Goal: Communication & Community: Share content

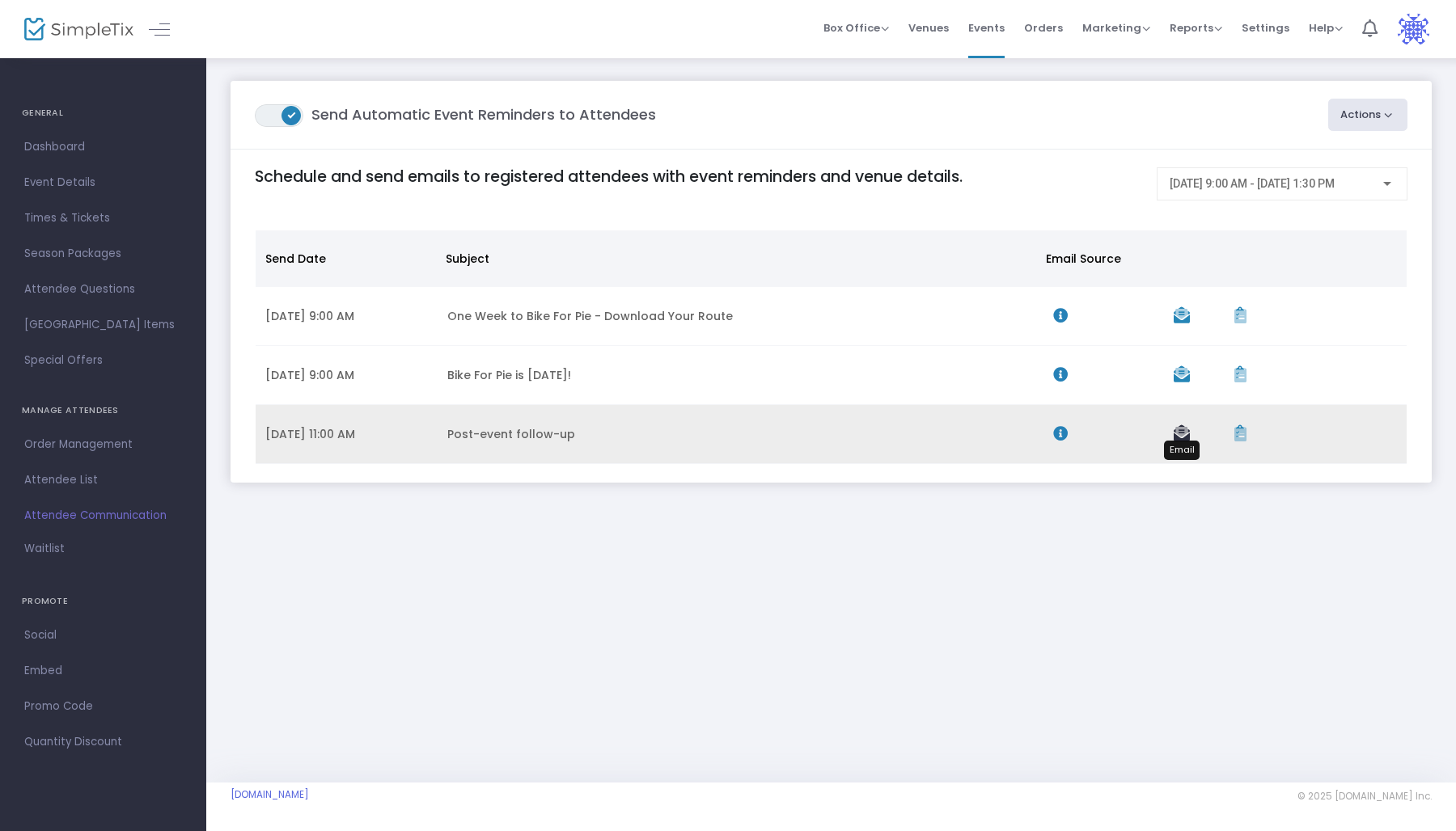
click at [1185, 430] on icon "Data table" at bounding box center [1181, 433] width 16 height 16
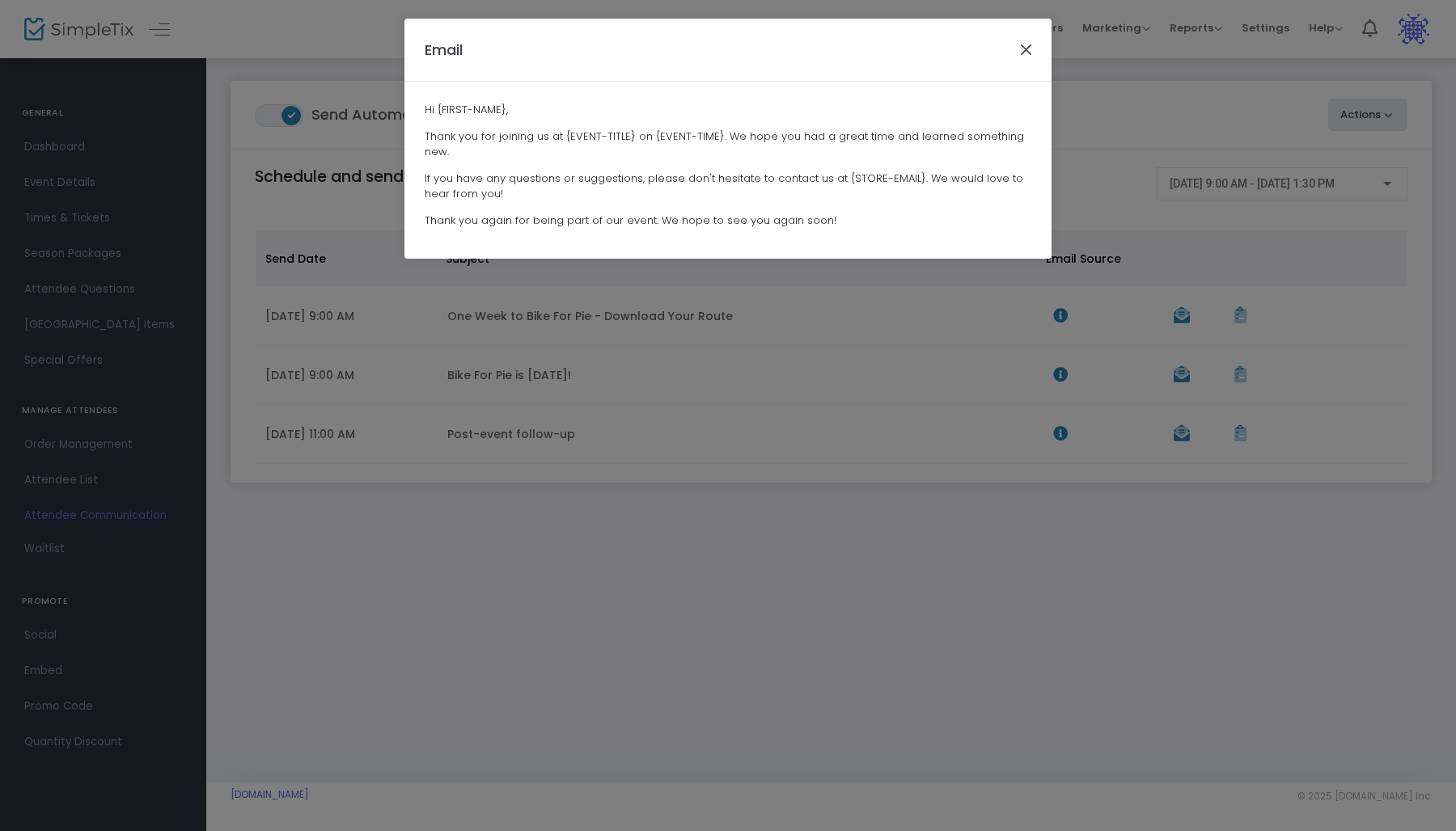
click at [1030, 47] on button "Close" at bounding box center [1026, 49] width 21 height 21
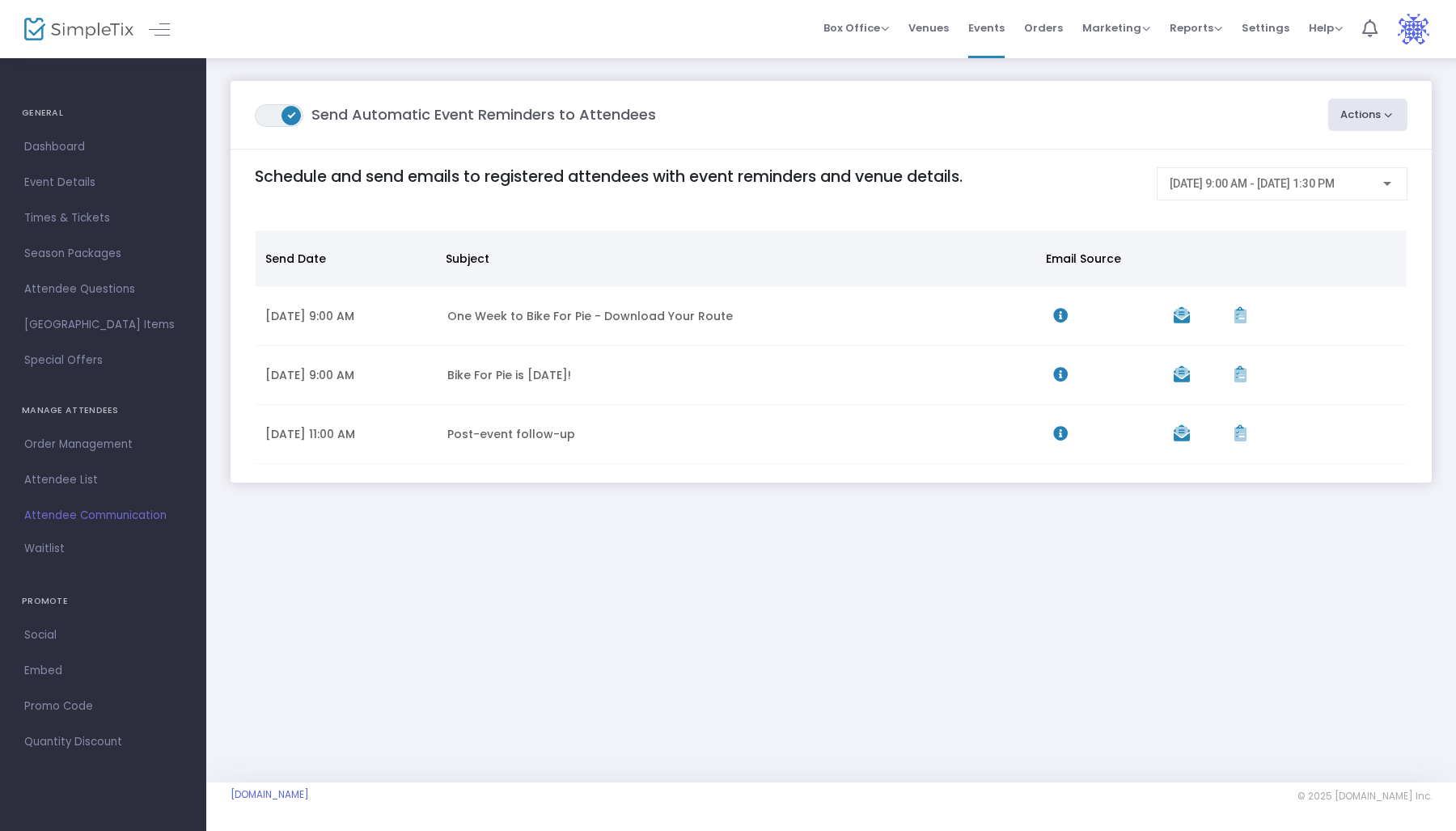
click at [1374, 118] on button "Actions" at bounding box center [1368, 115] width 80 height 32
click at [1334, 185] on li "Post-Event Email" at bounding box center [1322, 189] width 170 height 31
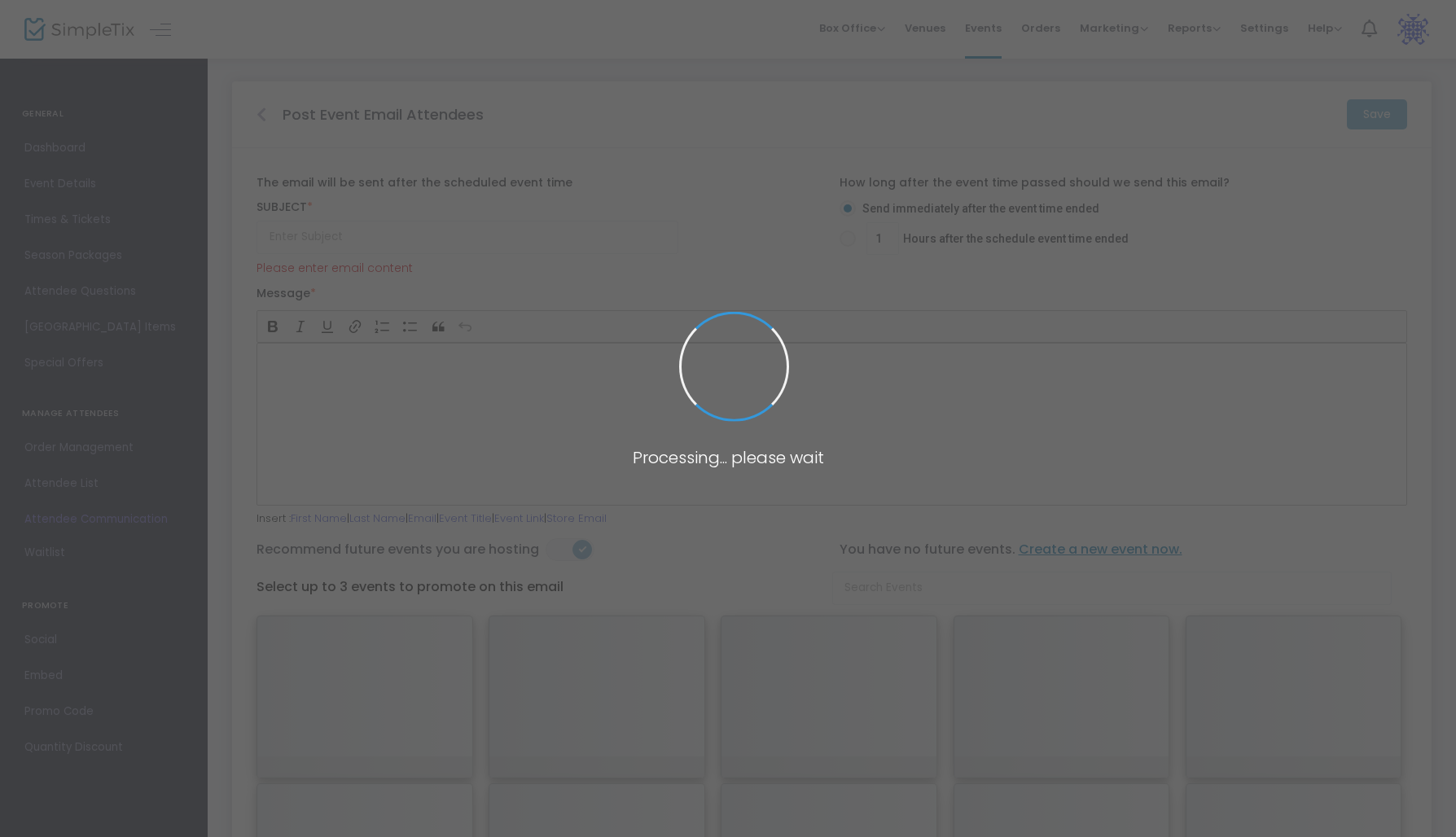
type input "Tell Us About Your Bike for Pie 2025 Experience"
type input "1"
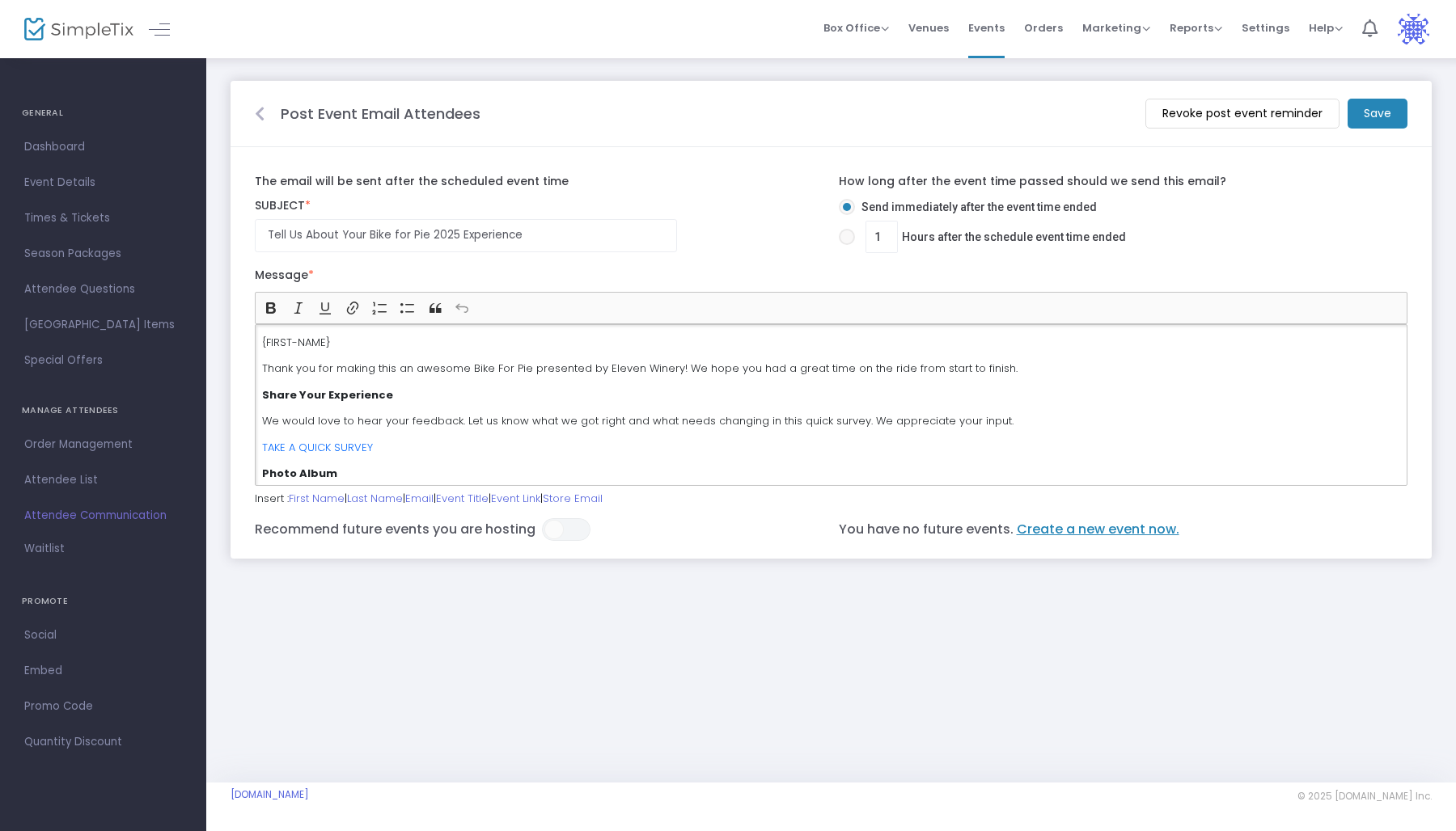
click at [709, 410] on div "{FIRST-NAME} Thank you for making this an awesome Bike For Pie presented by Ele…" at bounding box center [831, 405] width 1153 height 162
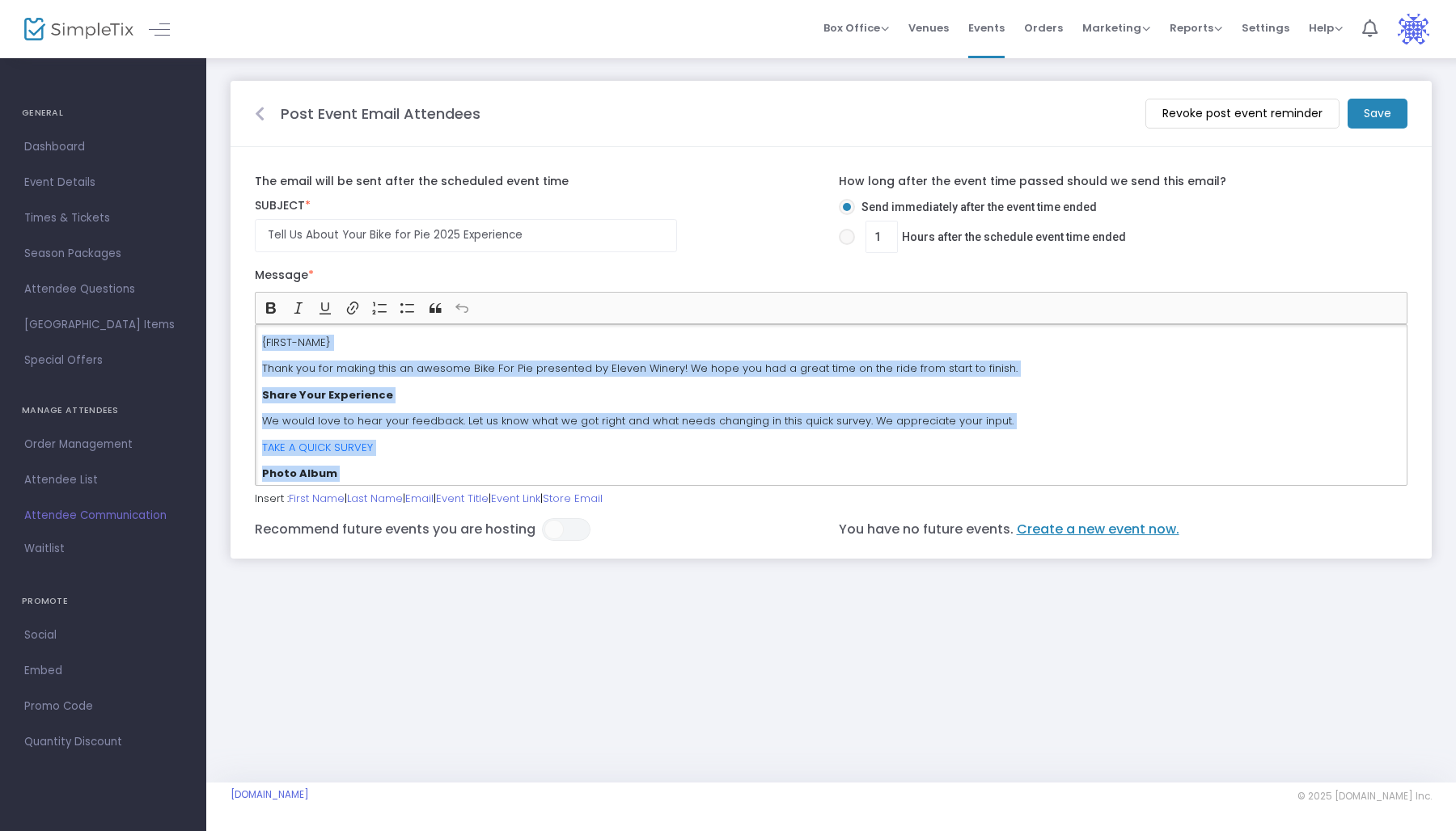
copy div "{FIRST-NAME} Thank you for making this an awesome Bike For Pie presented by Ele…"
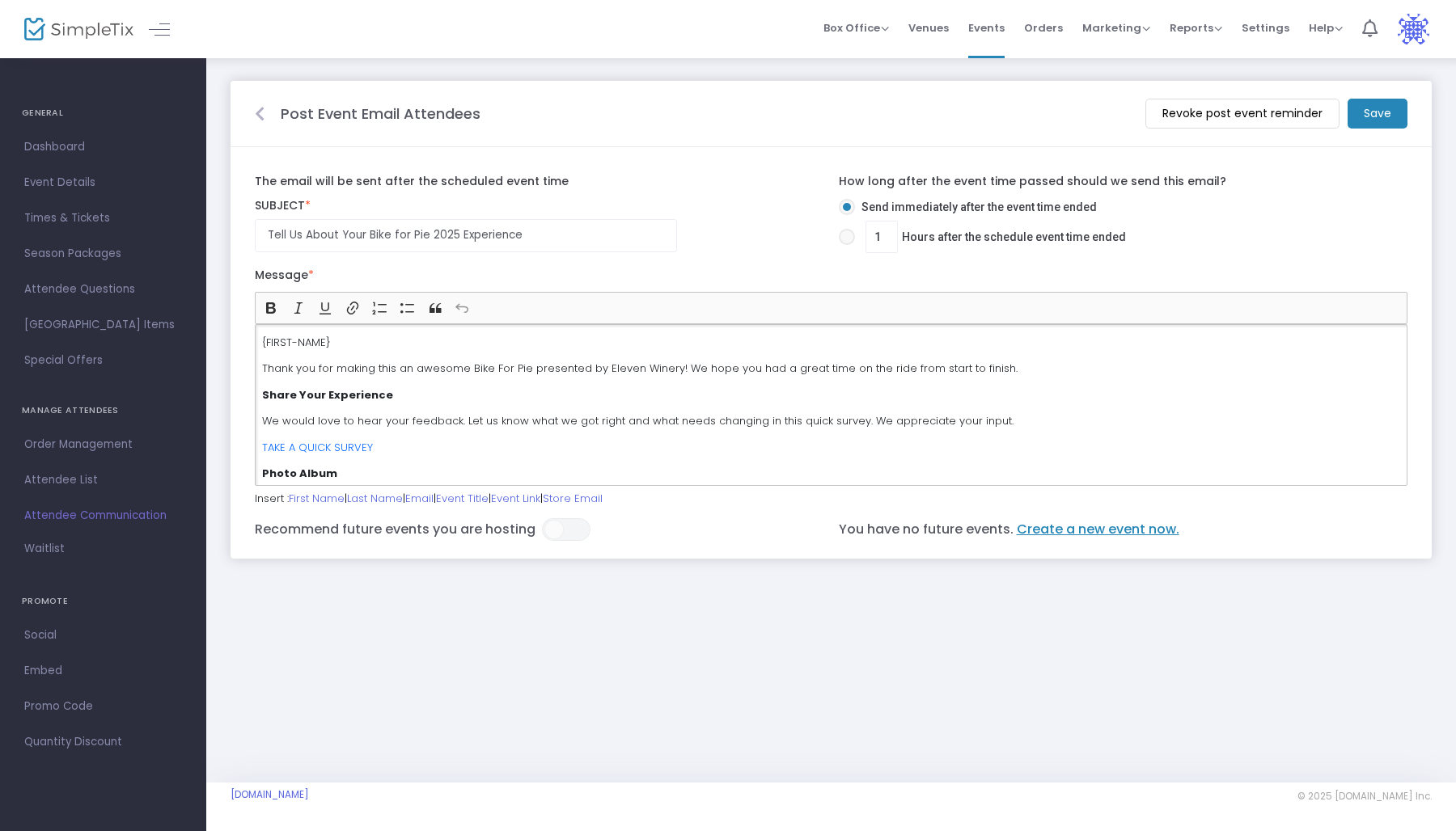
click at [255, 121] on icon at bounding box center [259, 114] width 9 height 16
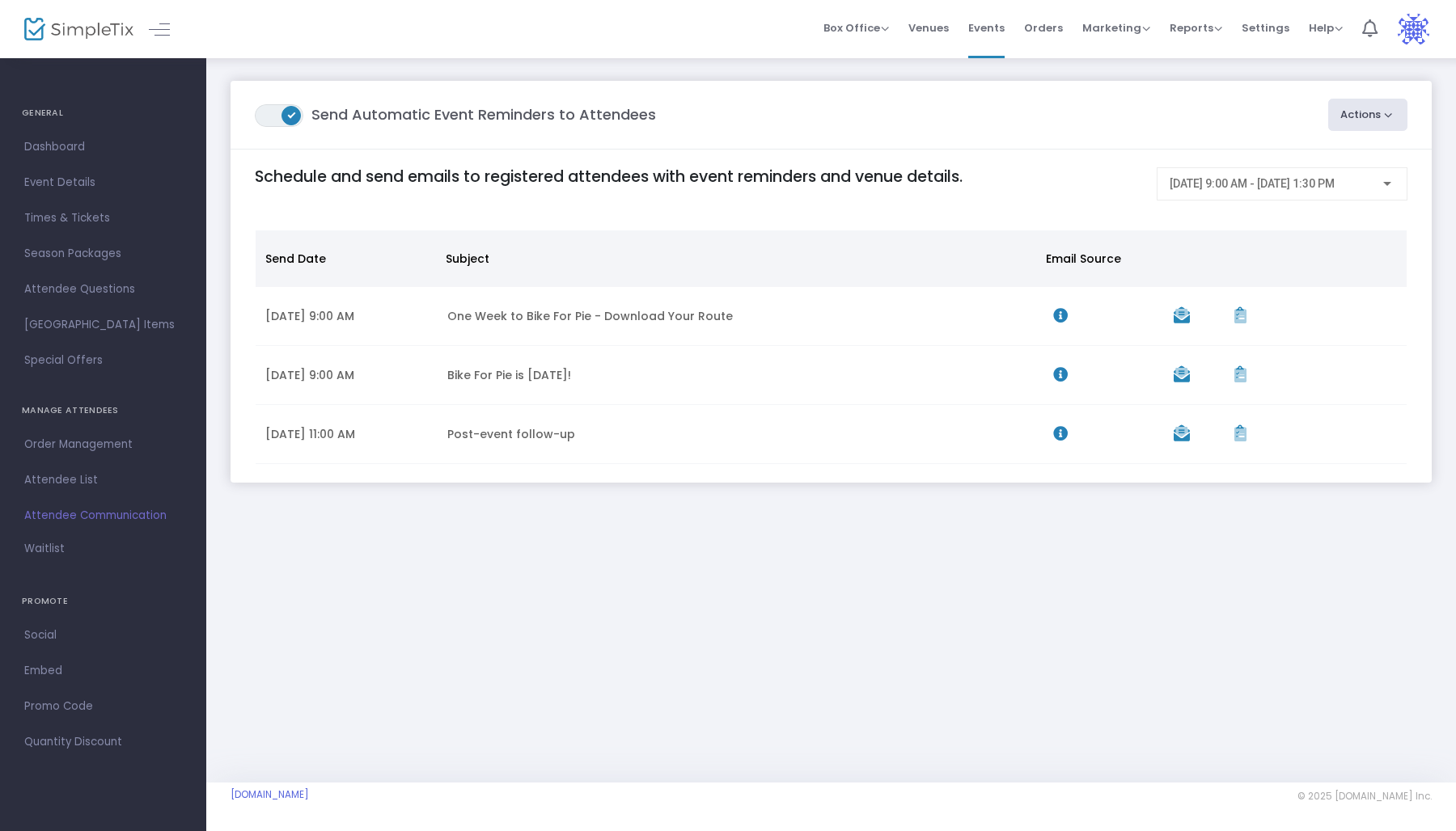
click at [1366, 107] on button "Actions" at bounding box center [1368, 115] width 80 height 32
click at [1330, 154] on li "Create Email Blast" at bounding box center [1322, 157] width 170 height 31
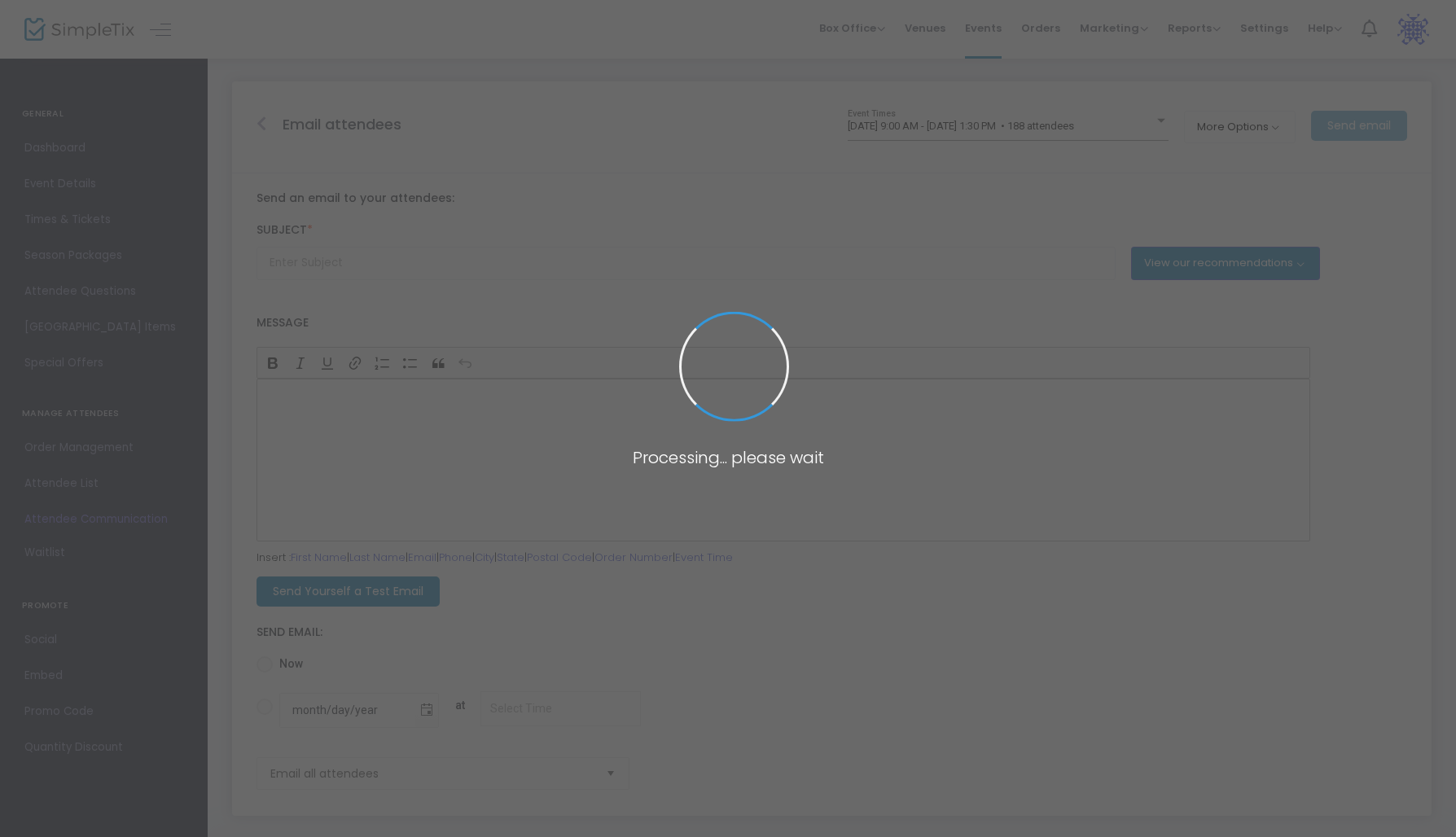
type input "Post-event follow-up"
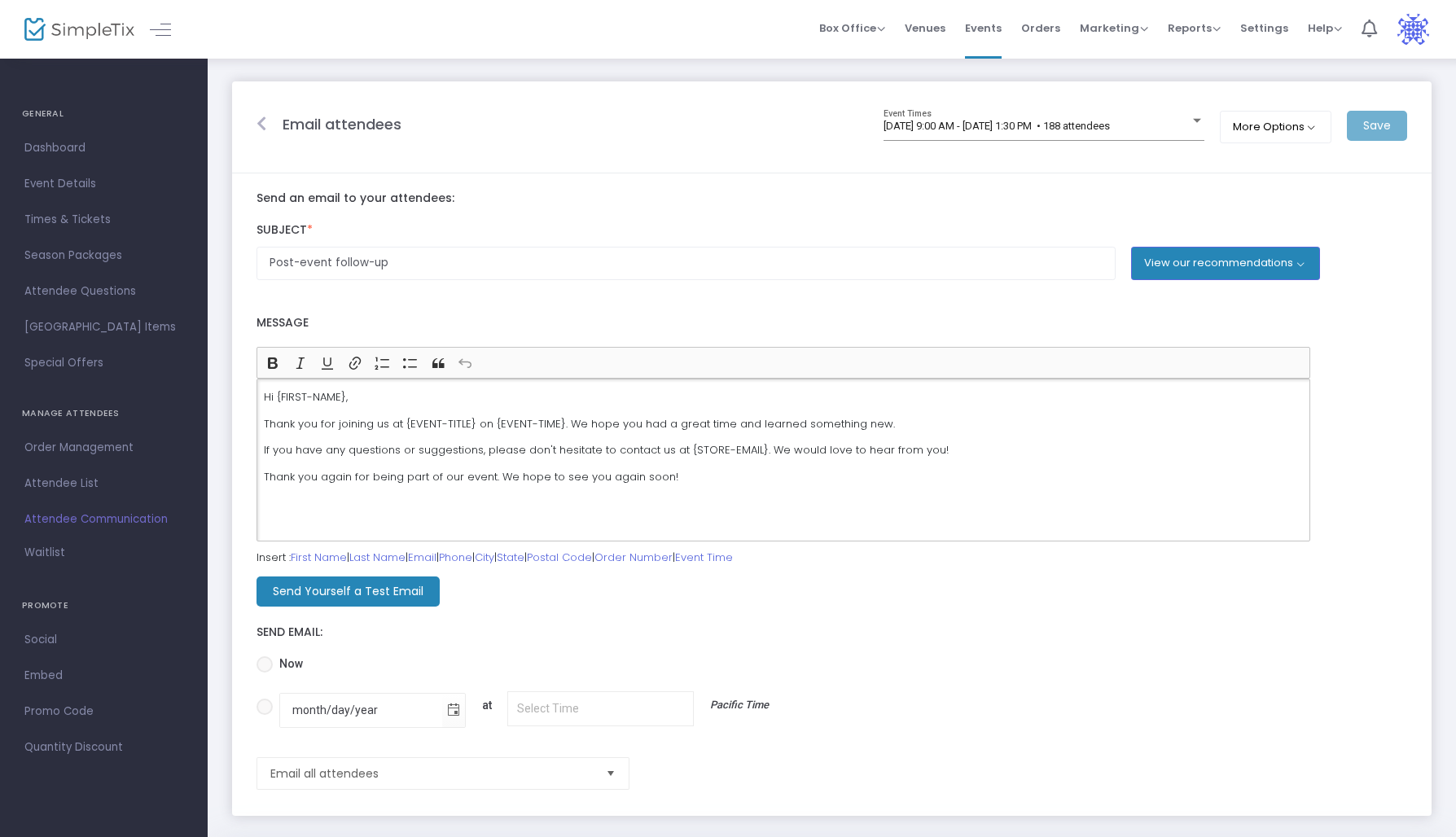
click at [600, 458] on p "If you have any questions or suggestions, please don't hesitate to contact us a…" at bounding box center [783, 450] width 1039 height 16
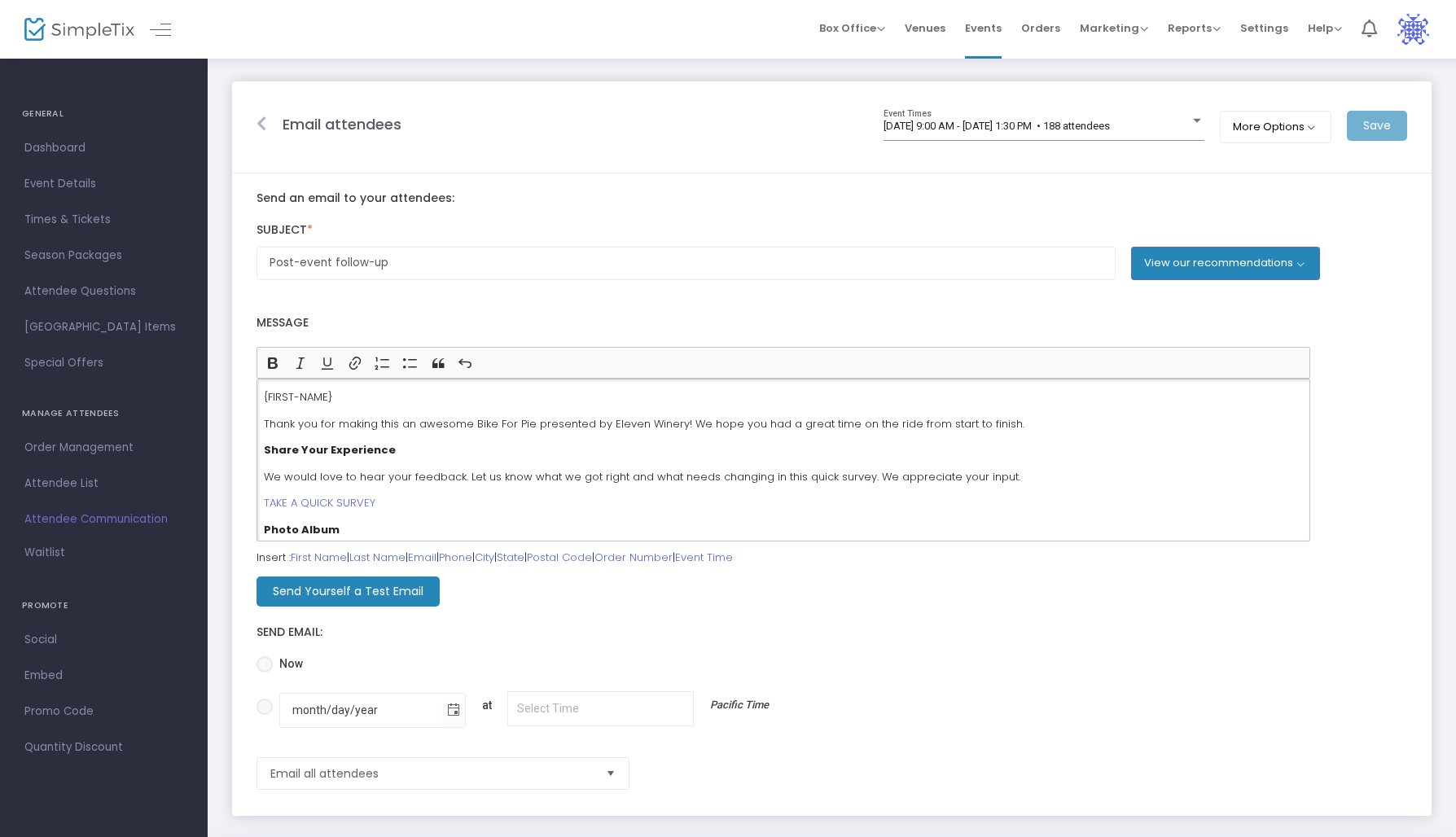
click at [265, 425] on p "Thank you for making this an awesome Bike For Pie presented by Eleven Winery! W…" at bounding box center [783, 424] width 1039 height 16
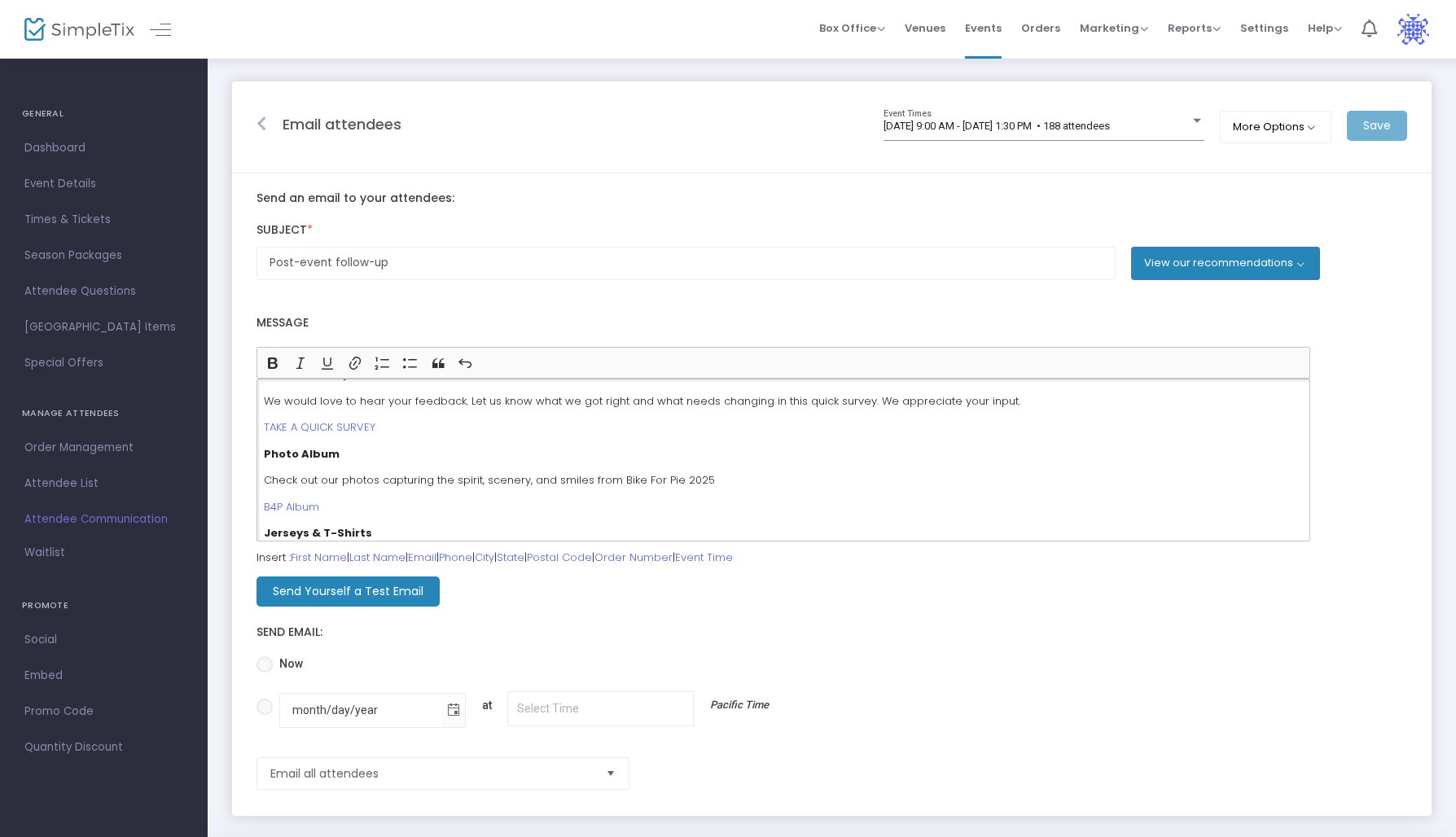
scroll to position [105, 0]
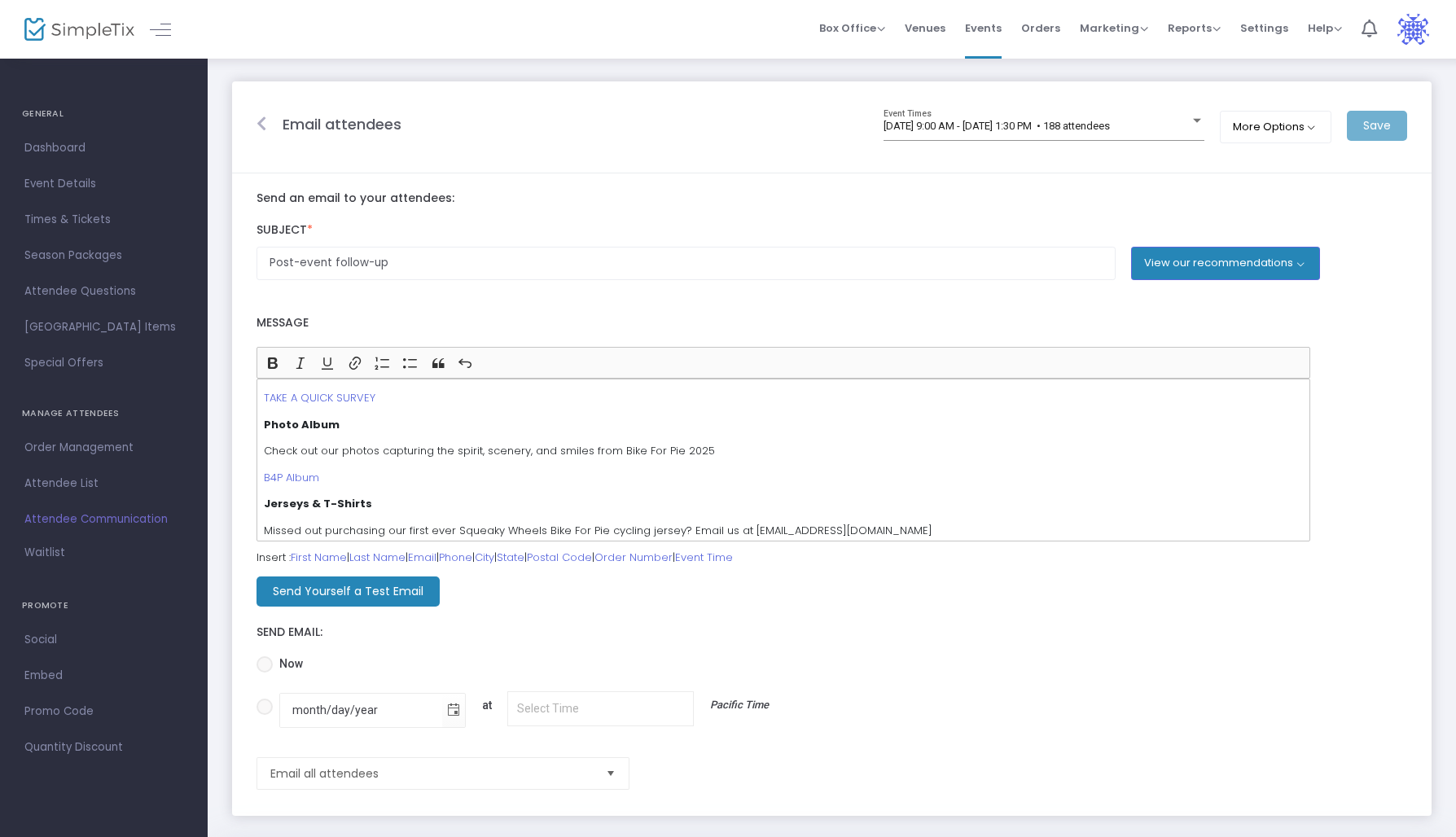
click at [269, 664] on span at bounding box center [264, 664] width 16 height 16
click at [265, 673] on input "Now" at bounding box center [264, 673] width 1 height 1
radio input "true"
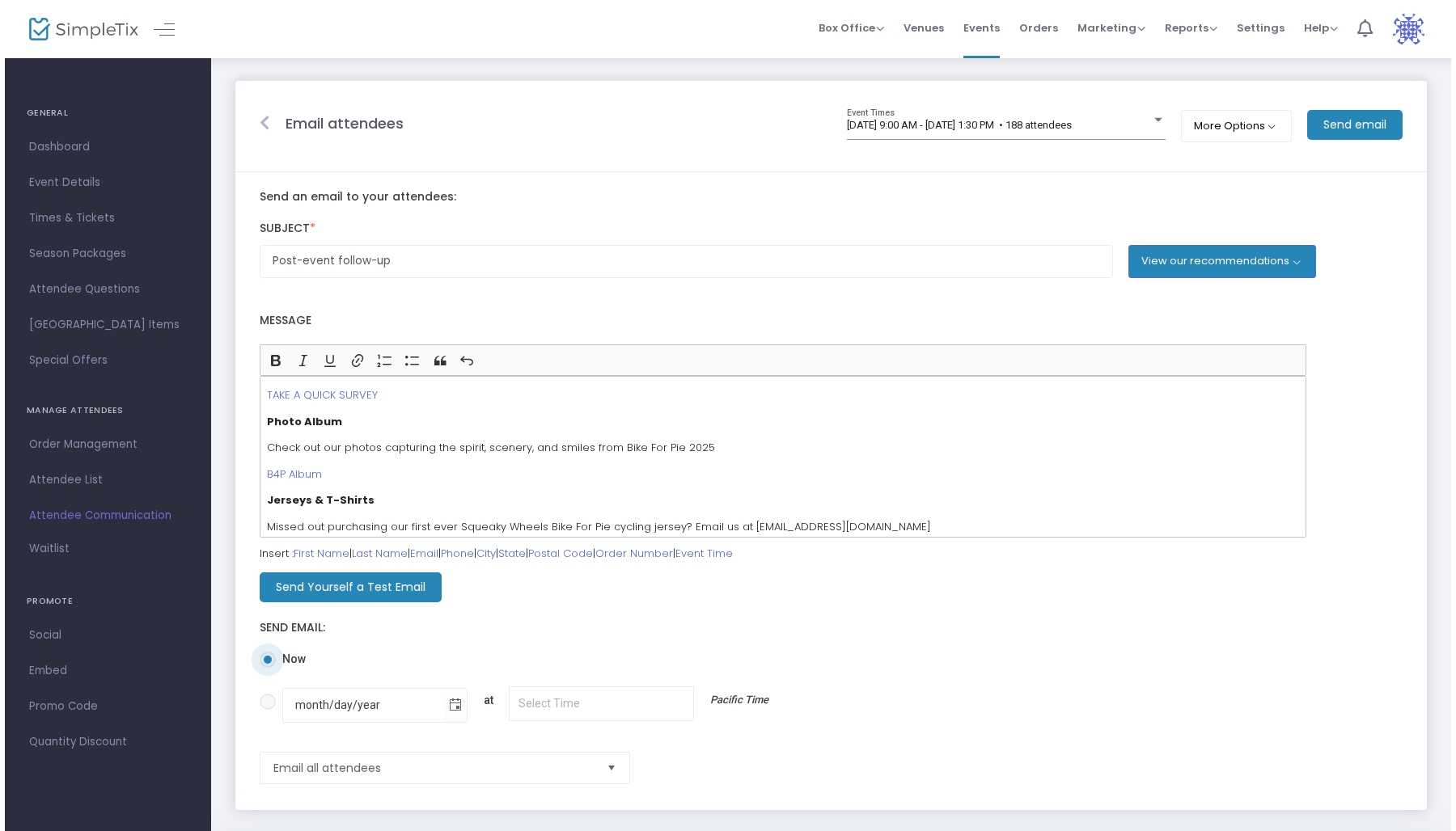
scroll to position [0, 0]
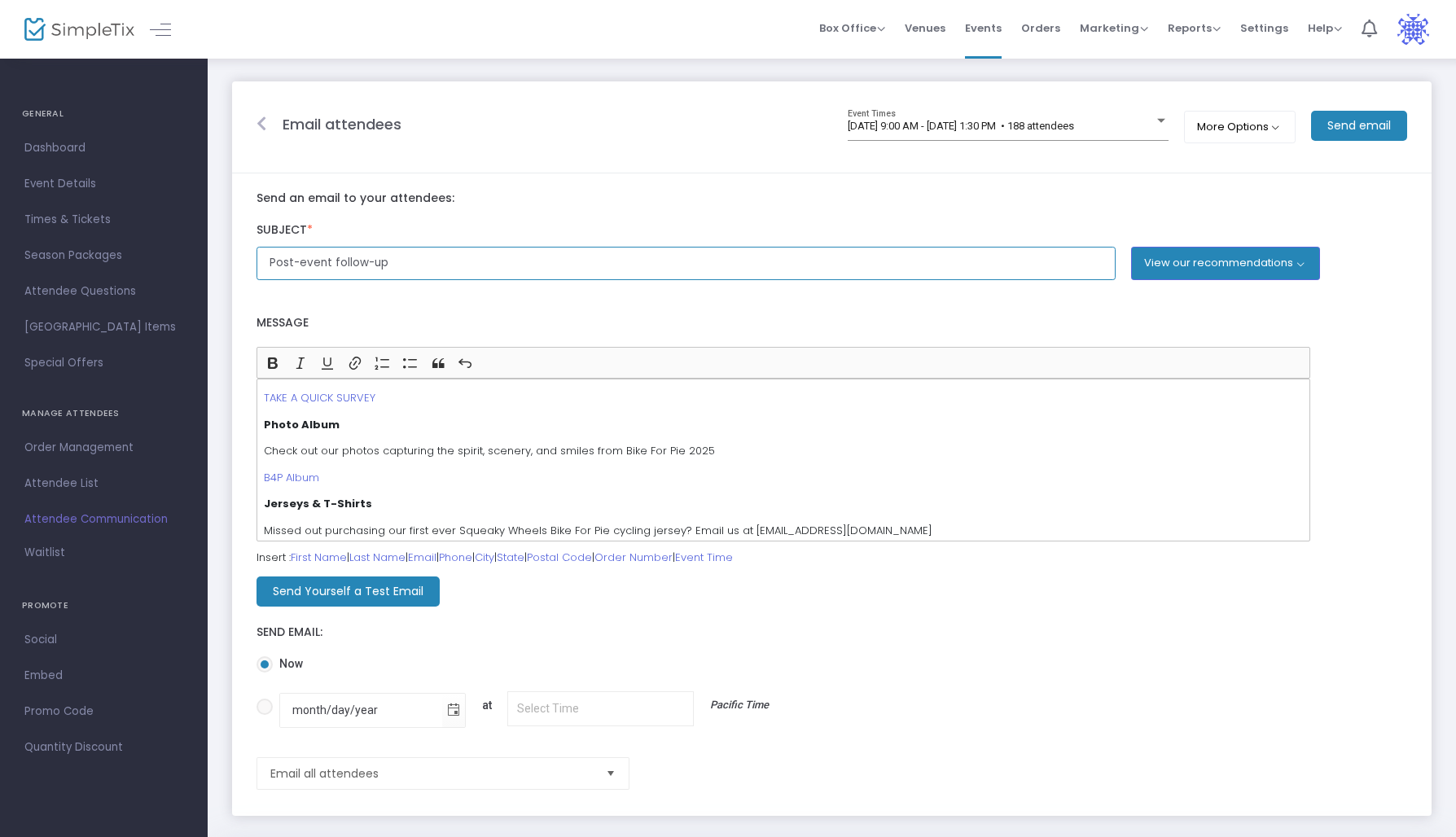
click at [539, 278] on input "Post-event follow-up" at bounding box center [685, 263] width 859 height 33
type input "Help Us Make Bike for Pie Better"
click at [1364, 123] on m-button "Send email" at bounding box center [1358, 125] width 96 height 30
